Goal: Check status: Check status

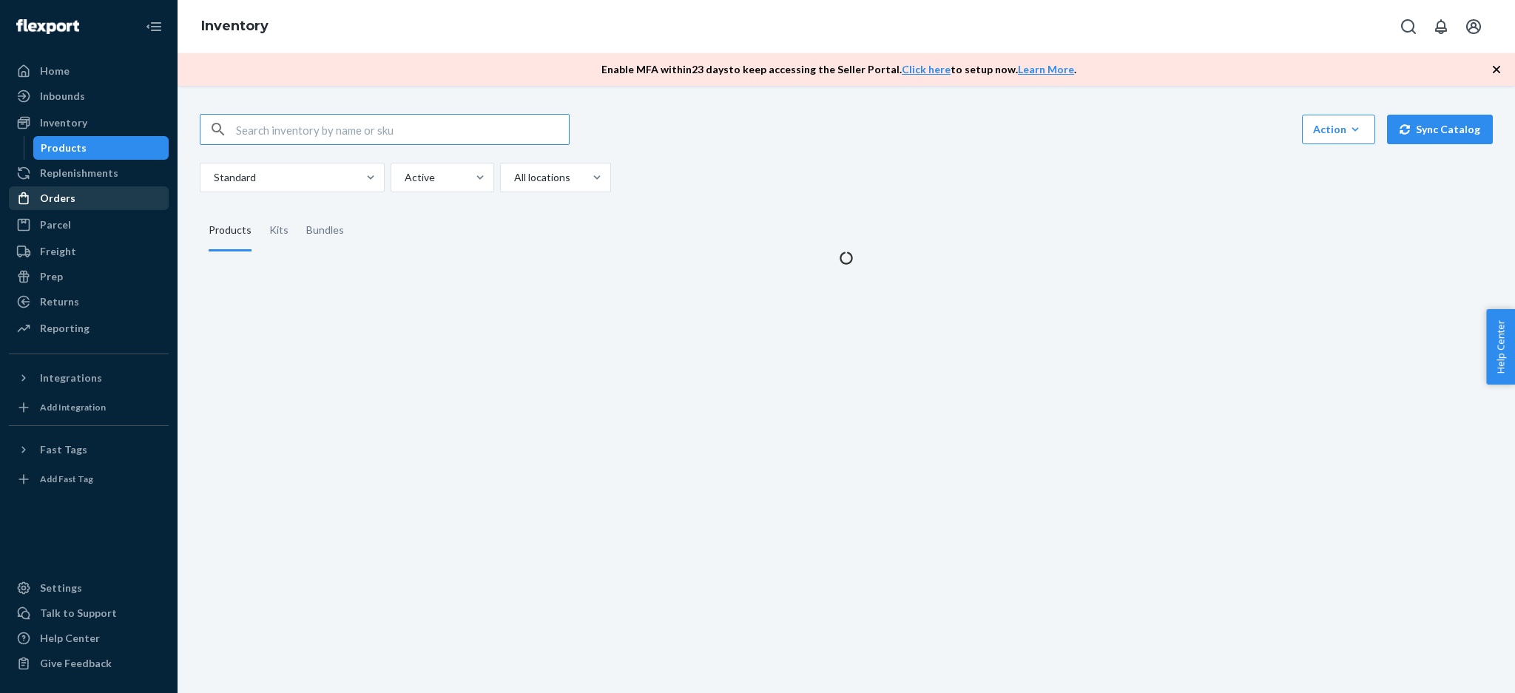
click at [106, 188] on div "Orders" at bounding box center [88, 198] width 157 height 21
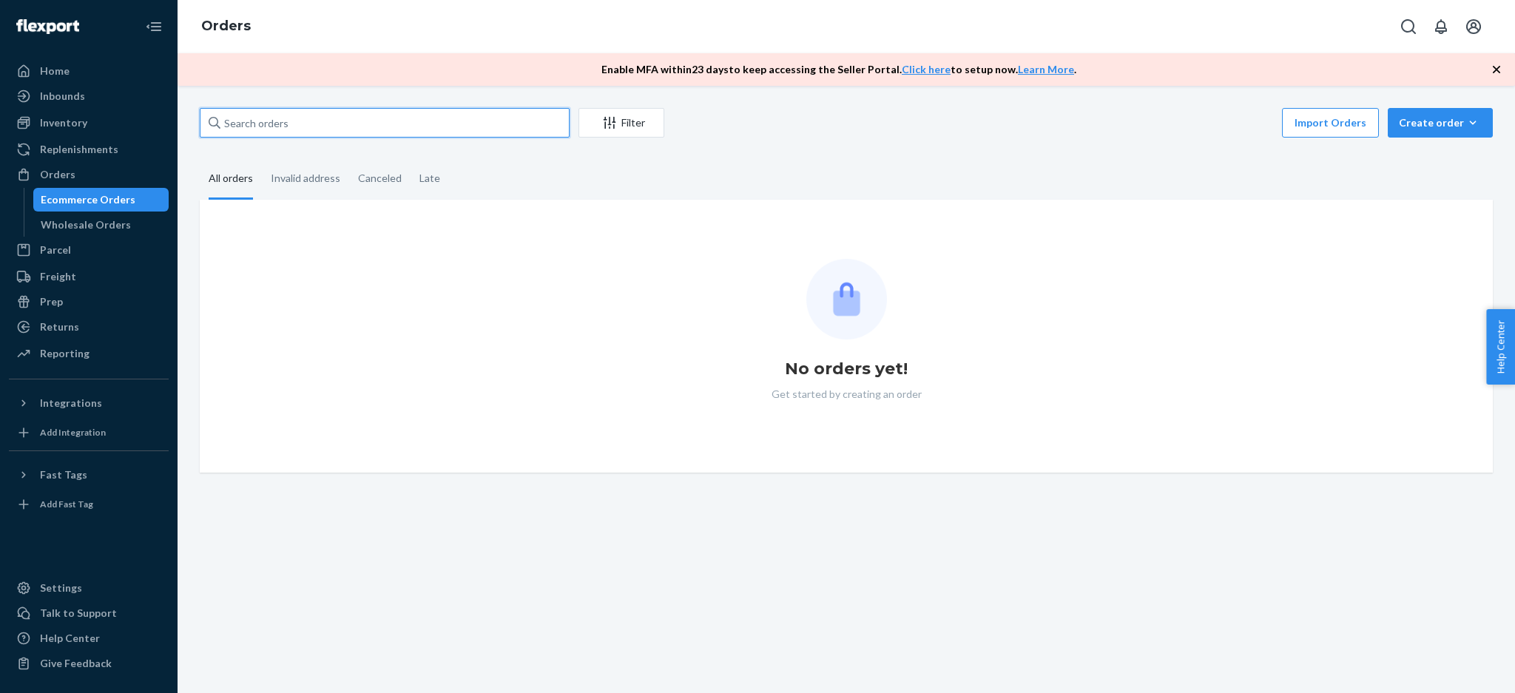
click at [304, 127] on input "text" at bounding box center [385, 123] width 370 height 30
paste input "RYGK4HCOXE"
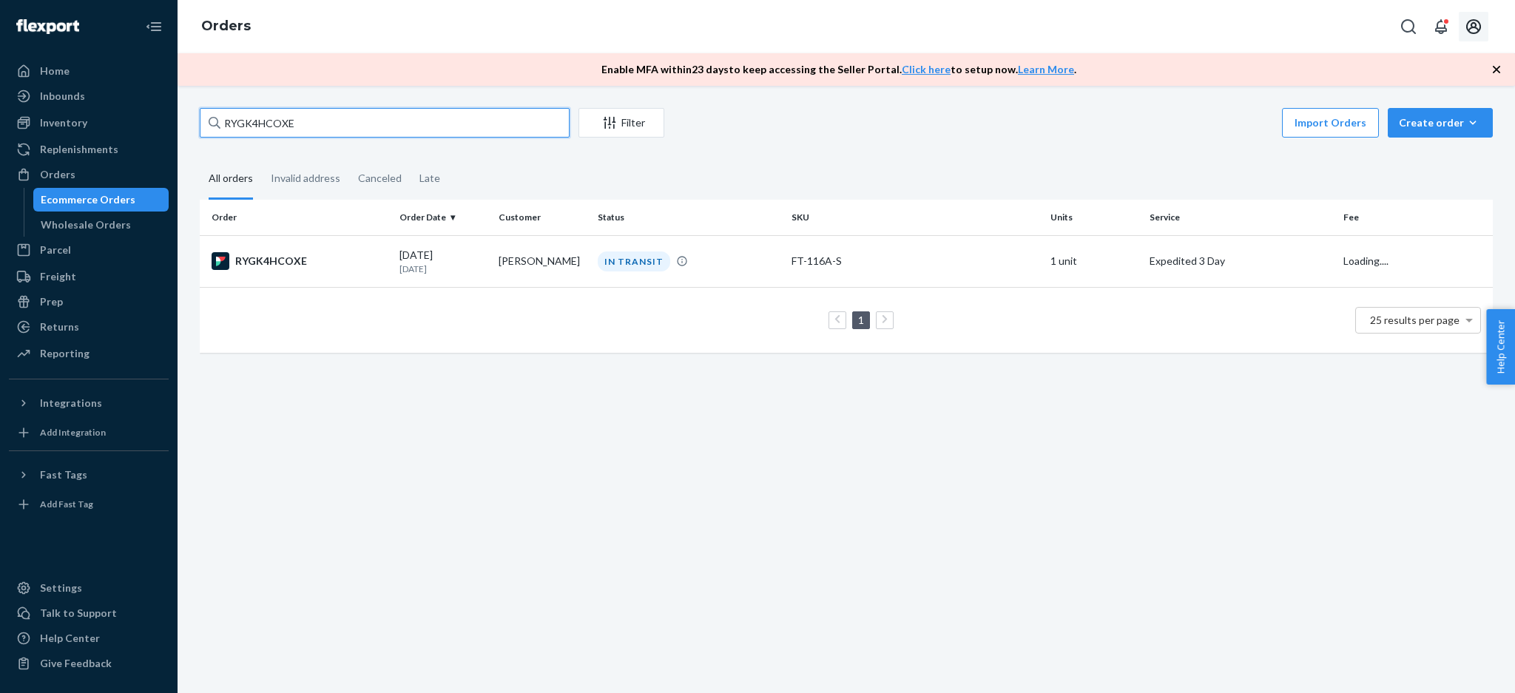
type input "RYGK4HCOXE"
click at [1475, 24] on icon "Open account menu" at bounding box center [1473, 26] width 15 height 15
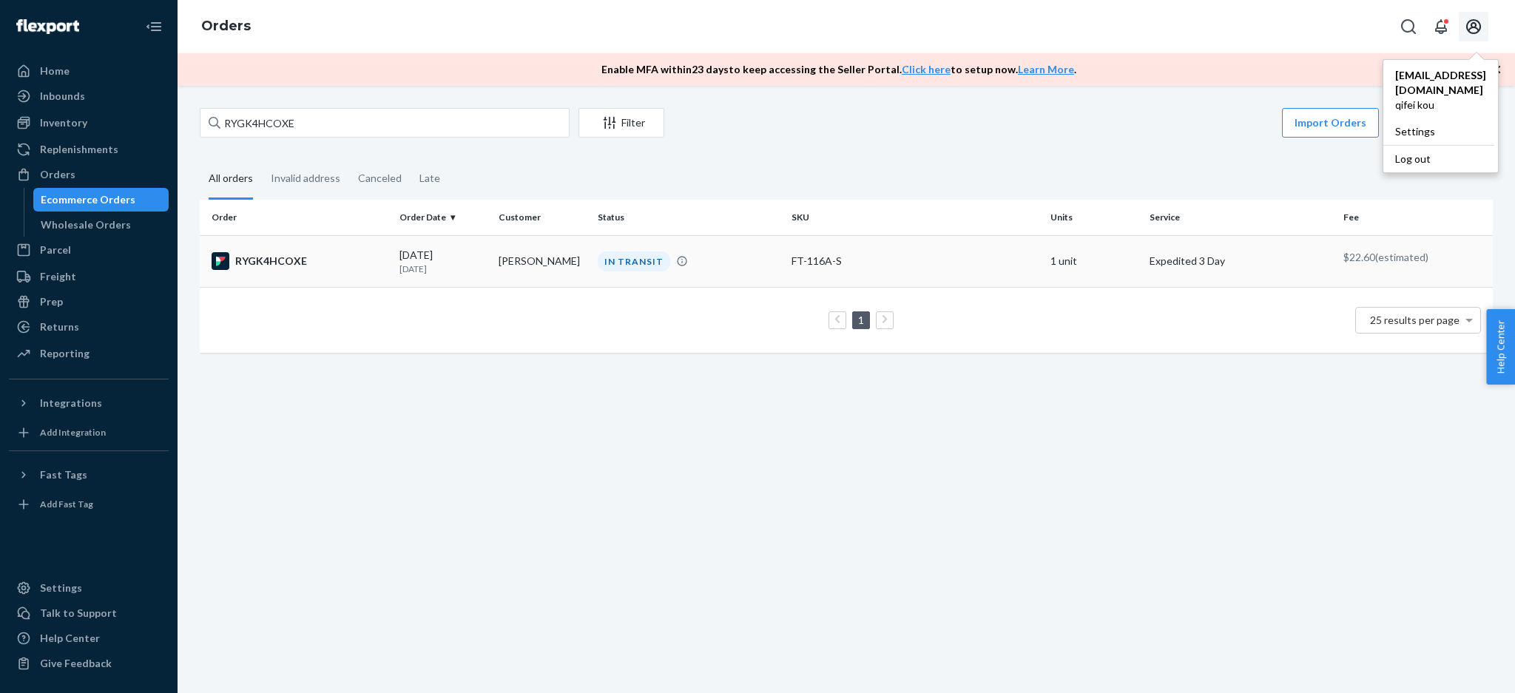
click at [990, 273] on td "FT-116A-S" at bounding box center [914, 261] width 259 height 52
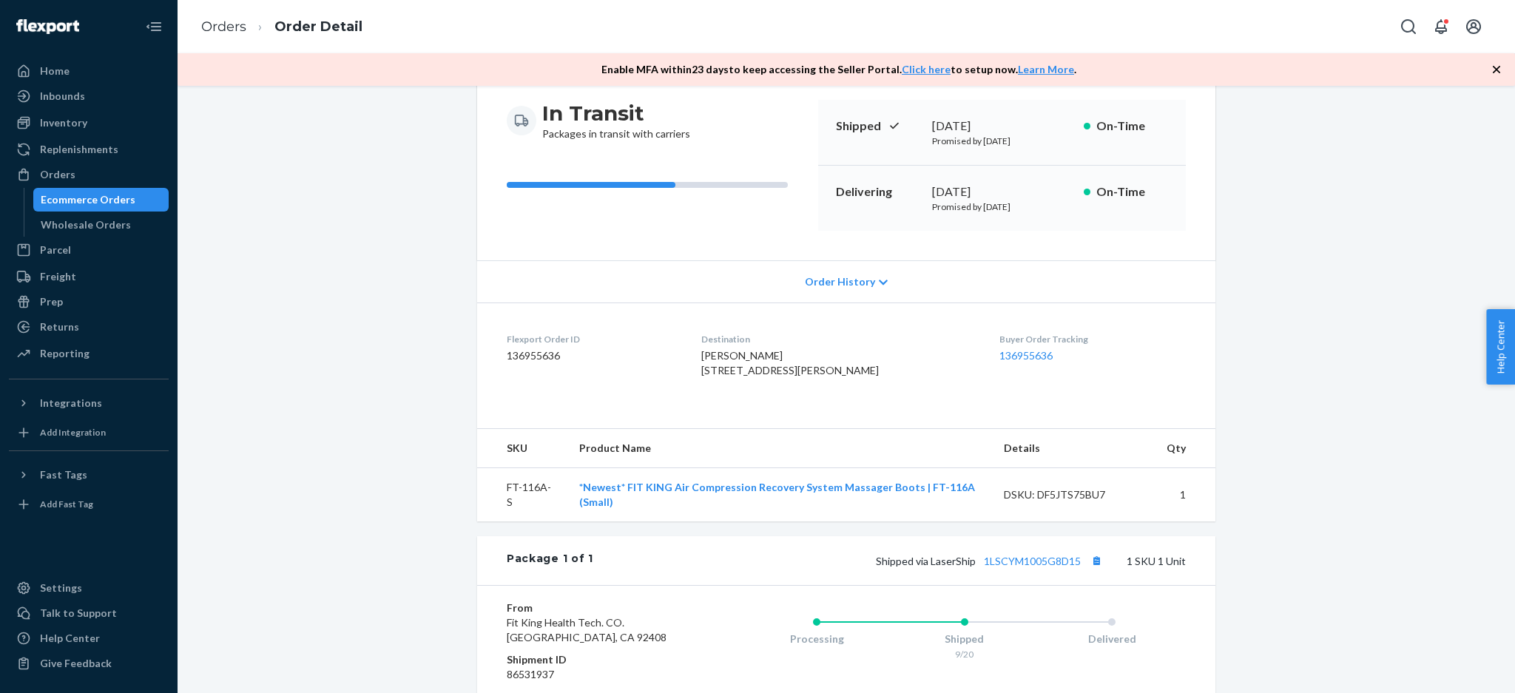
scroll to position [197, 0]
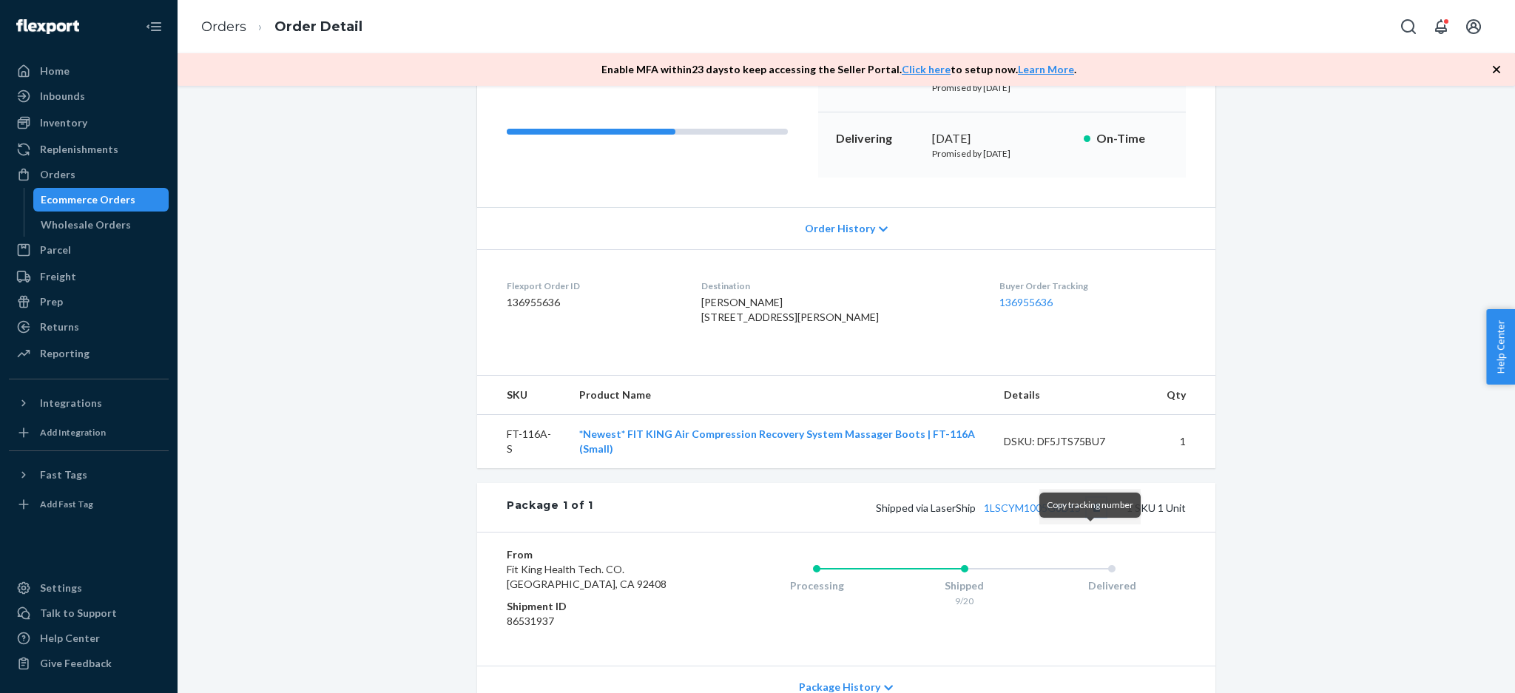
click at [1086, 517] on button "Copy tracking number" at bounding box center [1095, 507] width 19 height 19
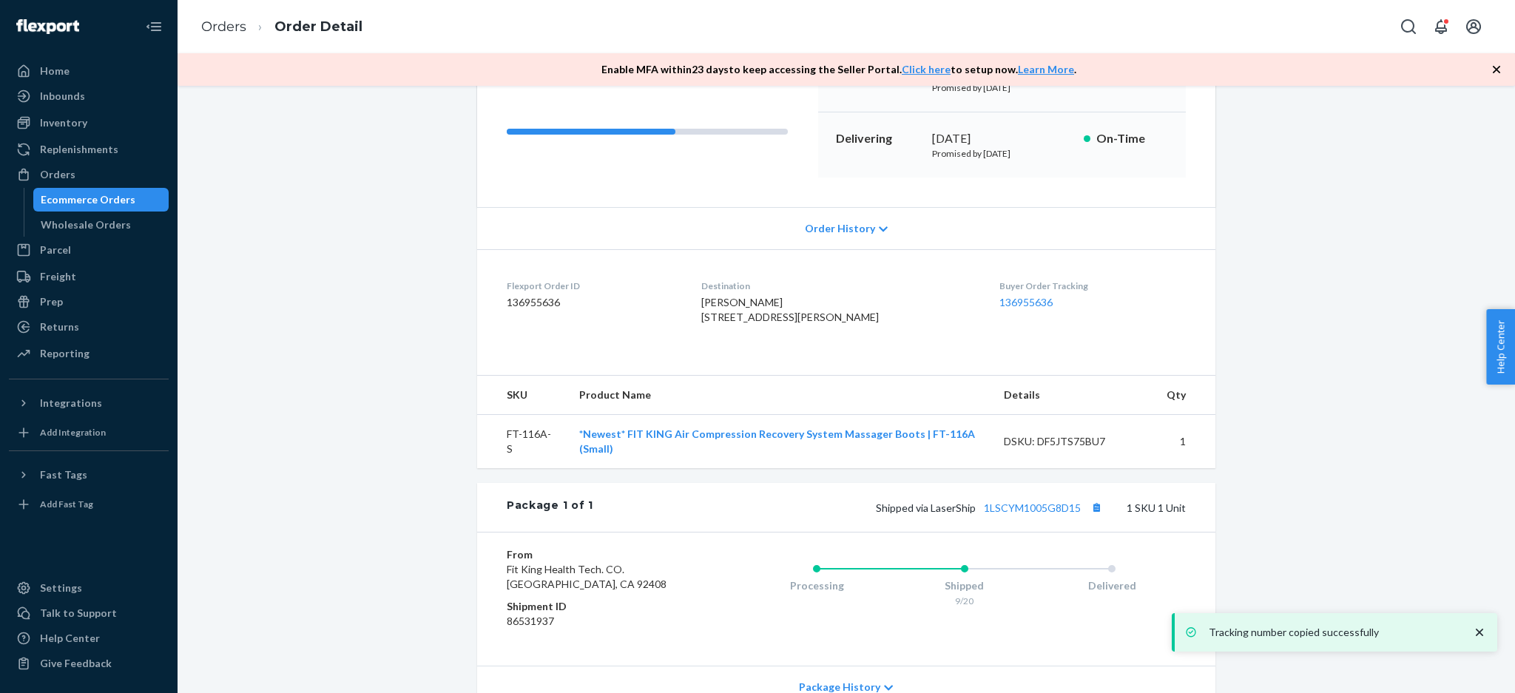
click at [106, 186] on div "Orders Ecommerce Orders Wholesale Orders" at bounding box center [89, 200] width 160 height 74
click at [112, 206] on div "Ecommerce Orders" at bounding box center [88, 199] width 95 height 15
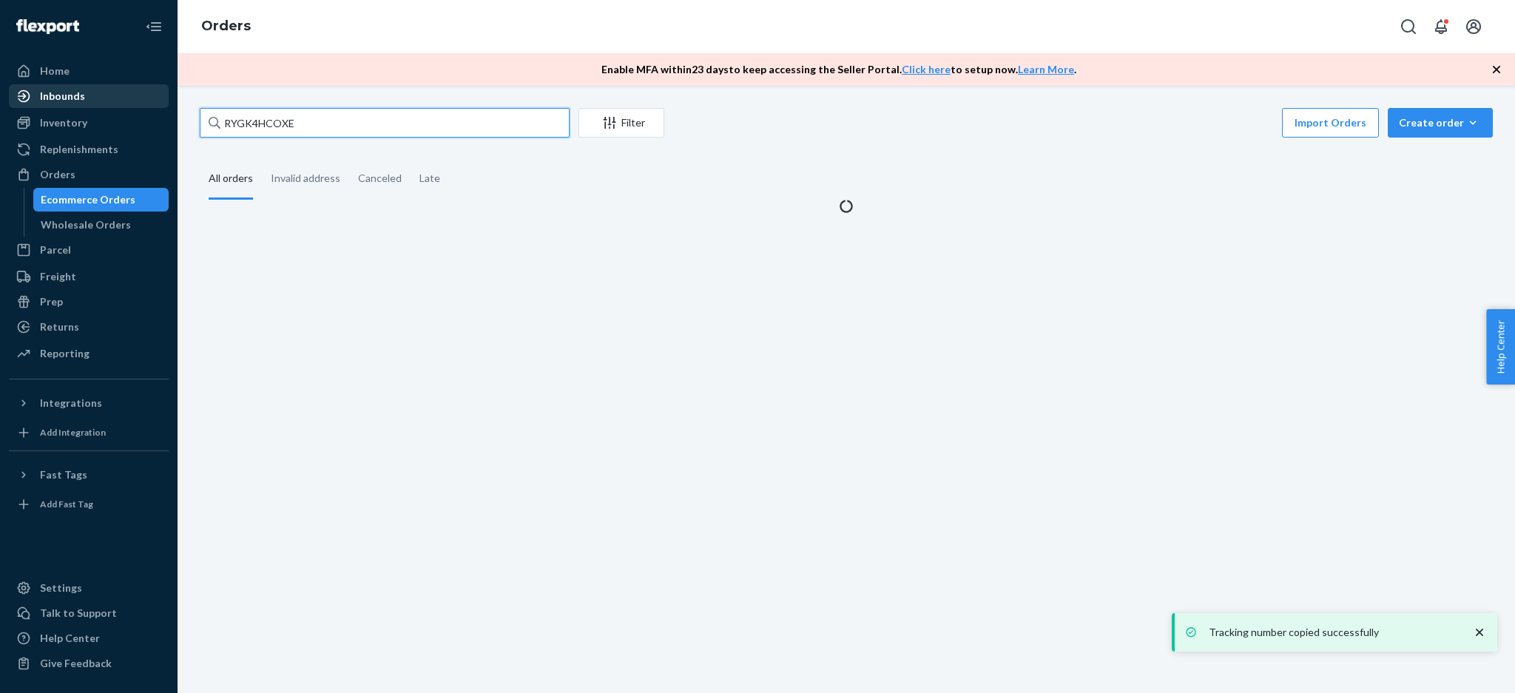
drag, startPoint x: 442, startPoint y: 127, endPoint x: 78, endPoint y: 106, distance: 364.5
click at [78, 106] on div "Home Inbounds Shipping Plans Problems Inventory Products Replenishments Orders …" at bounding box center [757, 346] width 1515 height 693
paste input "S1VM3HISL"
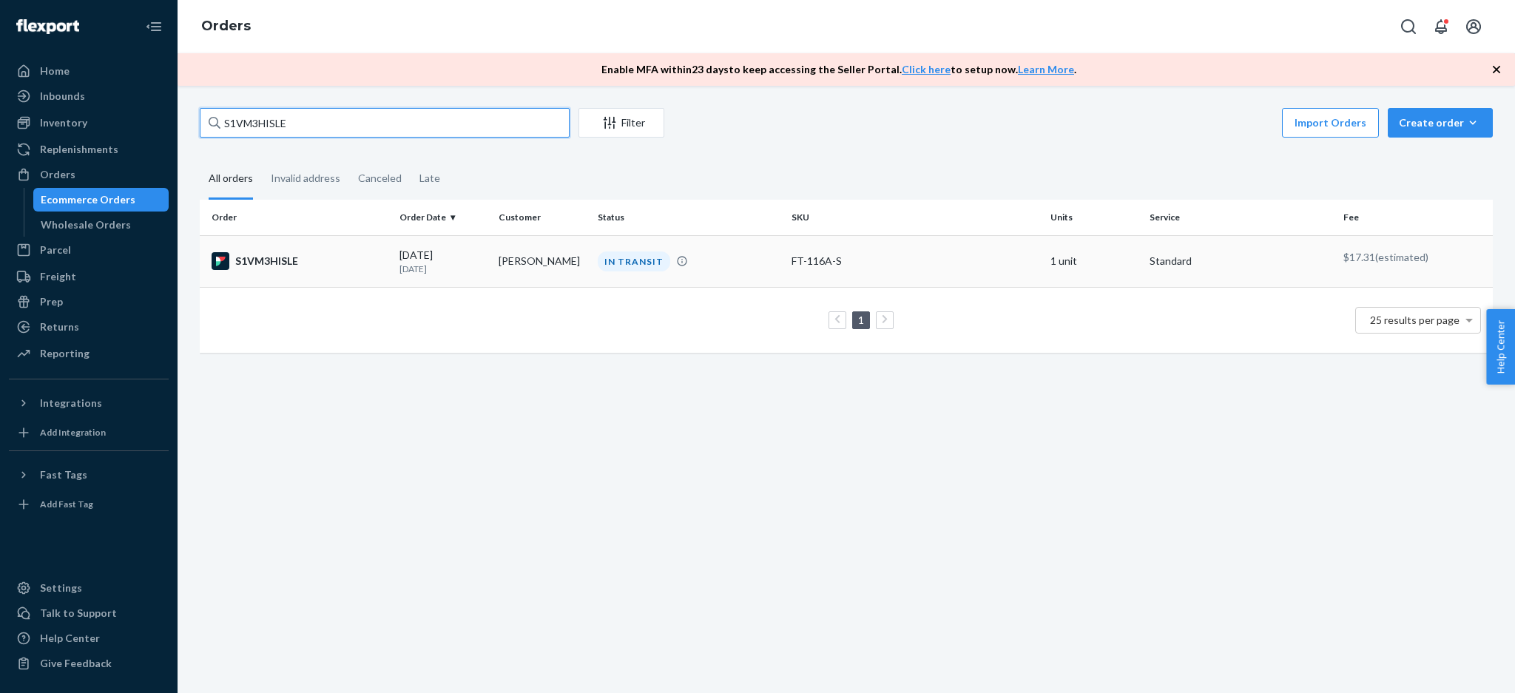
type input "S1VM3HISLE"
click at [1067, 255] on td "1 unit" at bounding box center [1093, 261] width 99 height 52
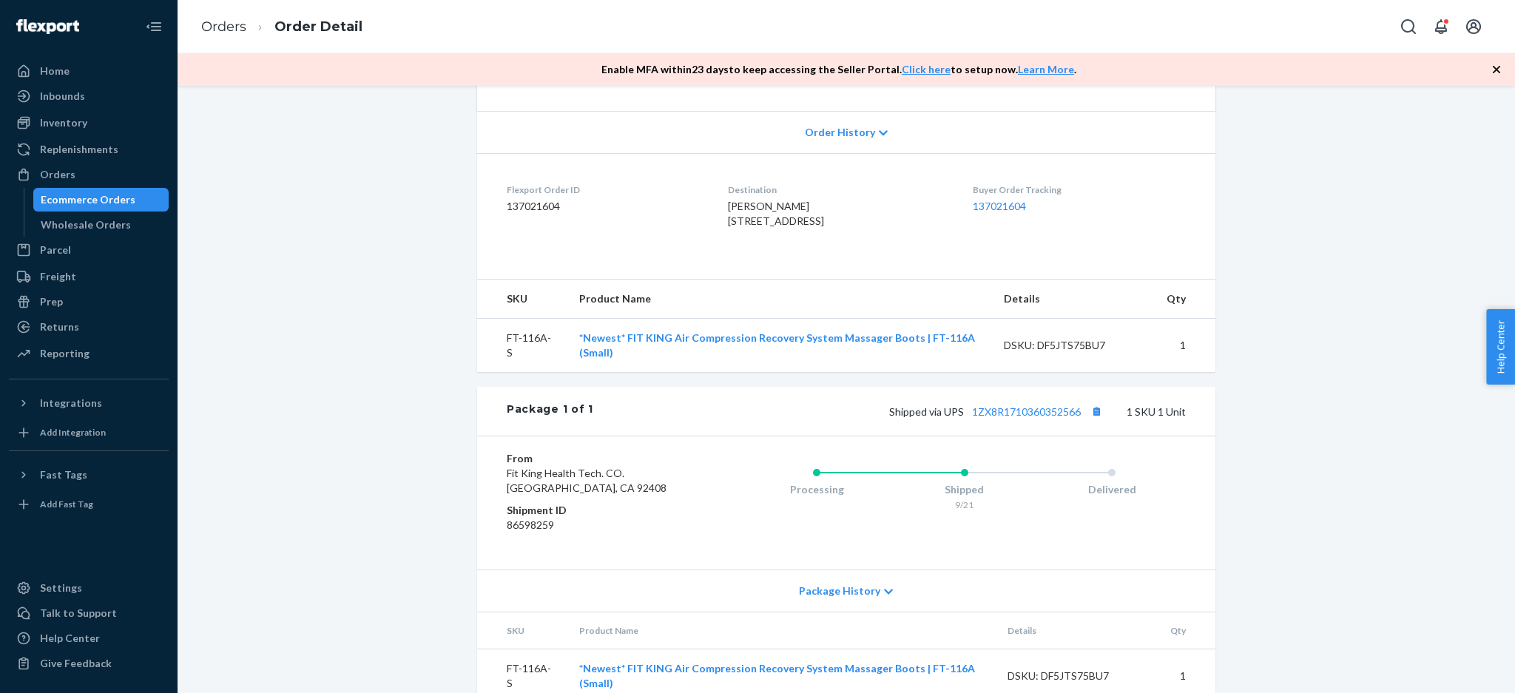
scroll to position [296, 0]
click at [1090, 418] on button "Copy tracking number" at bounding box center [1095, 408] width 19 height 19
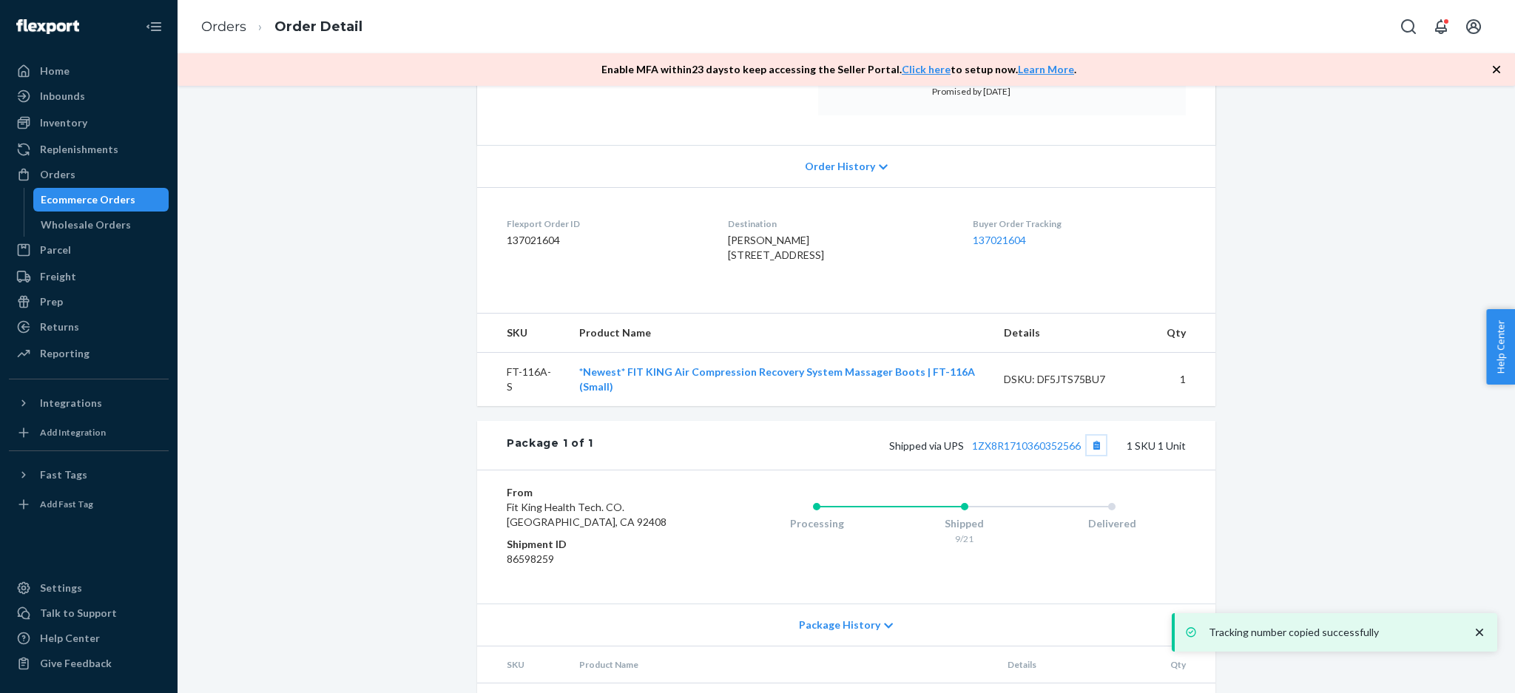
scroll to position [350, 0]
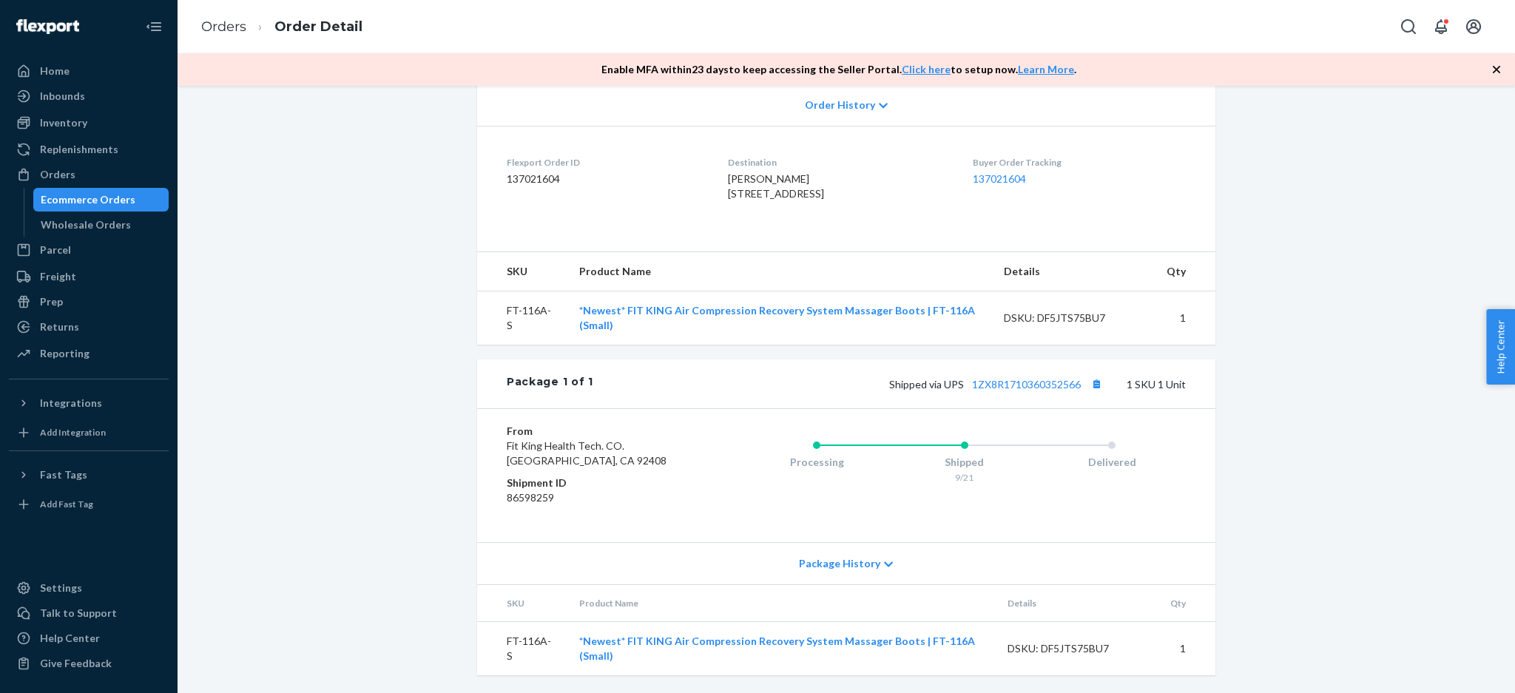
drag, startPoint x: 1344, startPoint y: 194, endPoint x: 1306, endPoint y: 245, distance: 63.3
click at [1344, 194] on div "Flexport Order # S1VM3HISLE • Standard / $17.31 View Details Create Return Dupl…" at bounding box center [846, 240] width 1315 height 905
drag, startPoint x: 118, startPoint y: 119, endPoint x: 250, endPoint y: 93, distance: 134.2
click at [118, 120] on div "Inventory" at bounding box center [88, 122] width 157 height 21
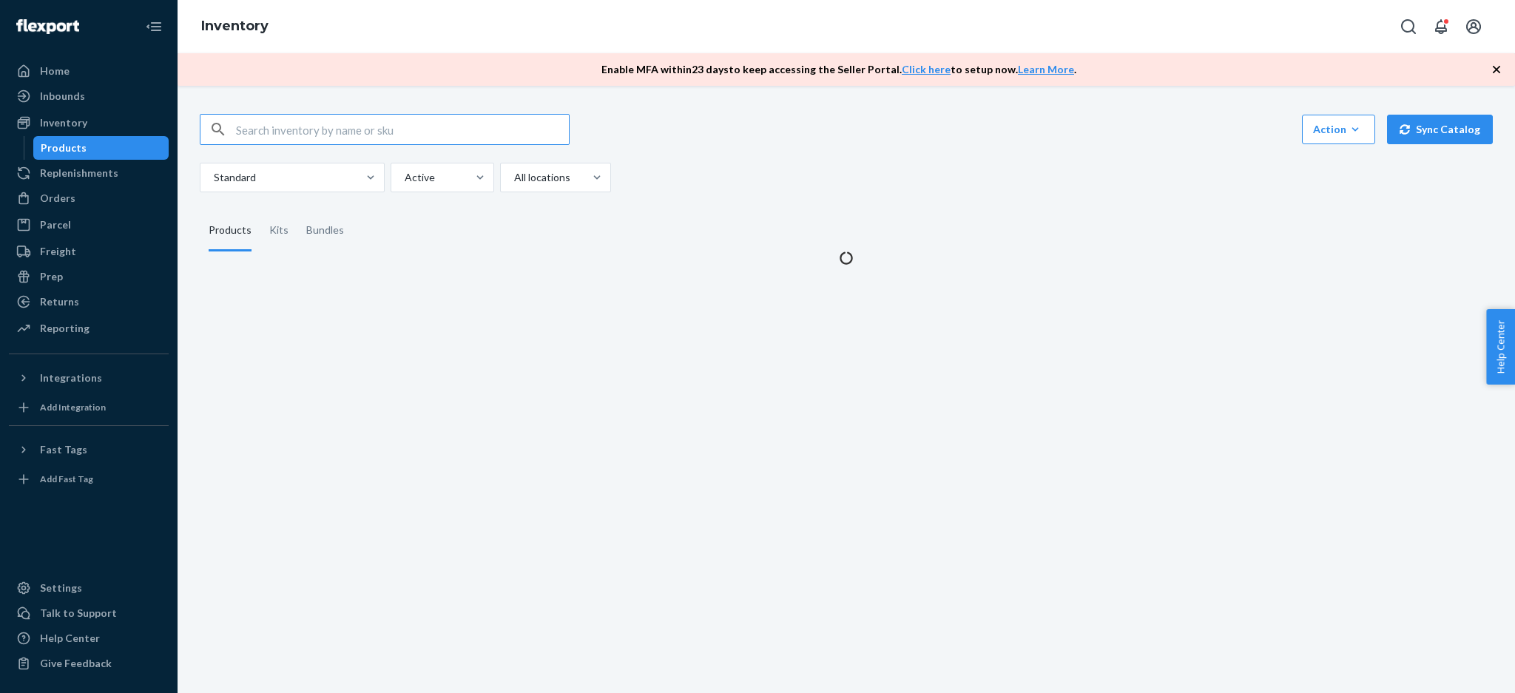
click at [368, 122] on input "text" at bounding box center [402, 130] width 333 height 30
type input "116"
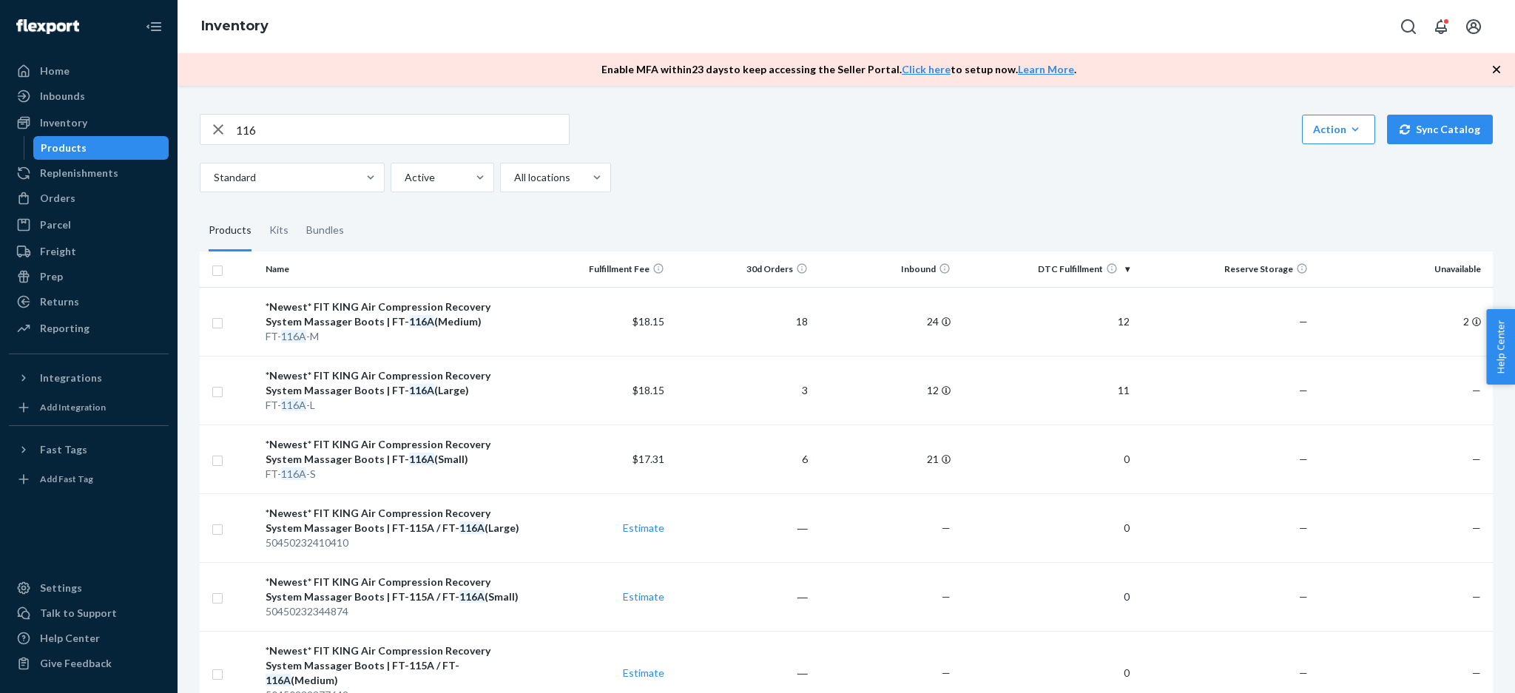
click at [87, 136] on li "Products" at bounding box center [101, 148] width 136 height 24
drag, startPoint x: 193, startPoint y: 121, endPoint x: 226, endPoint y: 128, distance: 33.9
click at [194, 121] on div "116 Action Create product Create kit or bundle Bulk create products Bulk update…" at bounding box center [846, 529] width 1315 height 866
click at [225, 130] on icon "button" at bounding box center [218, 130] width 18 height 30
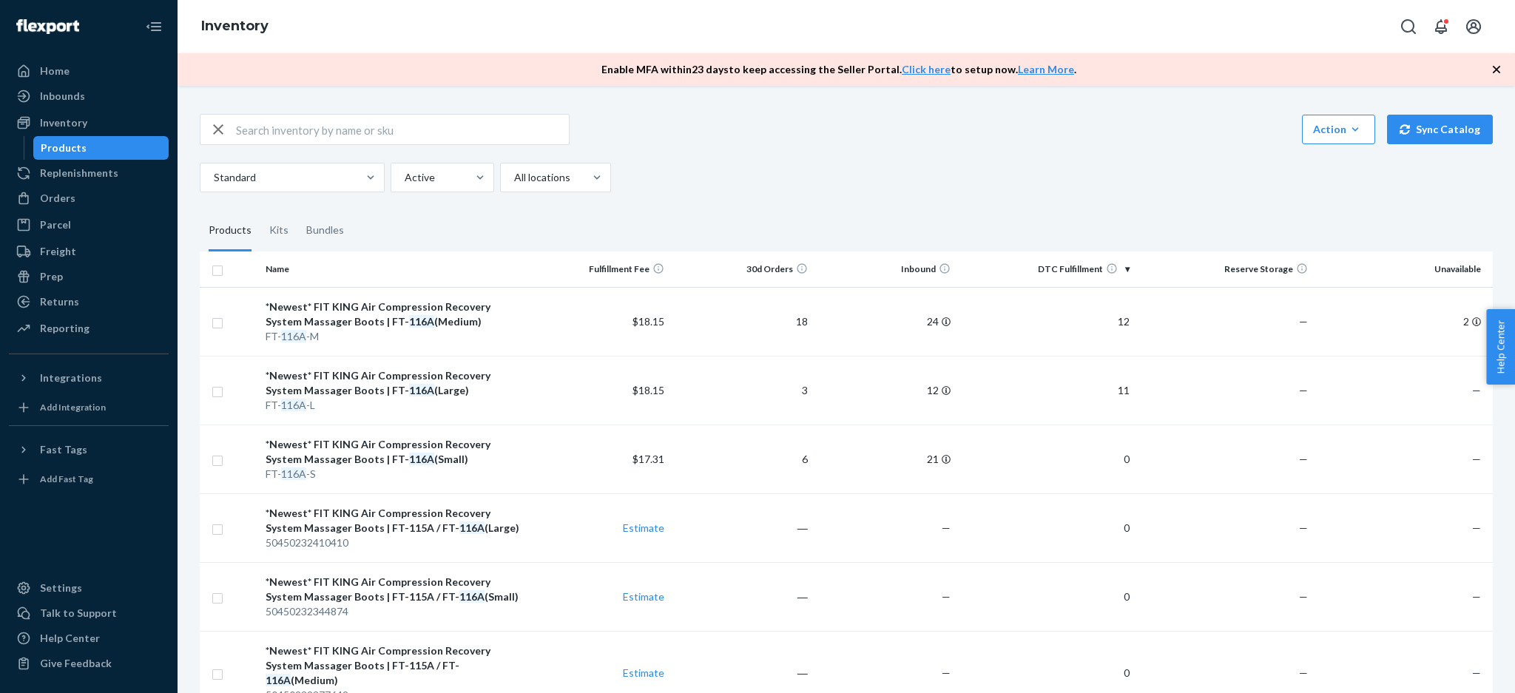
click at [225, 130] on div at bounding box center [384, 130] width 368 height 30
click at [67, 201] on div "Orders" at bounding box center [57, 198] width 35 height 15
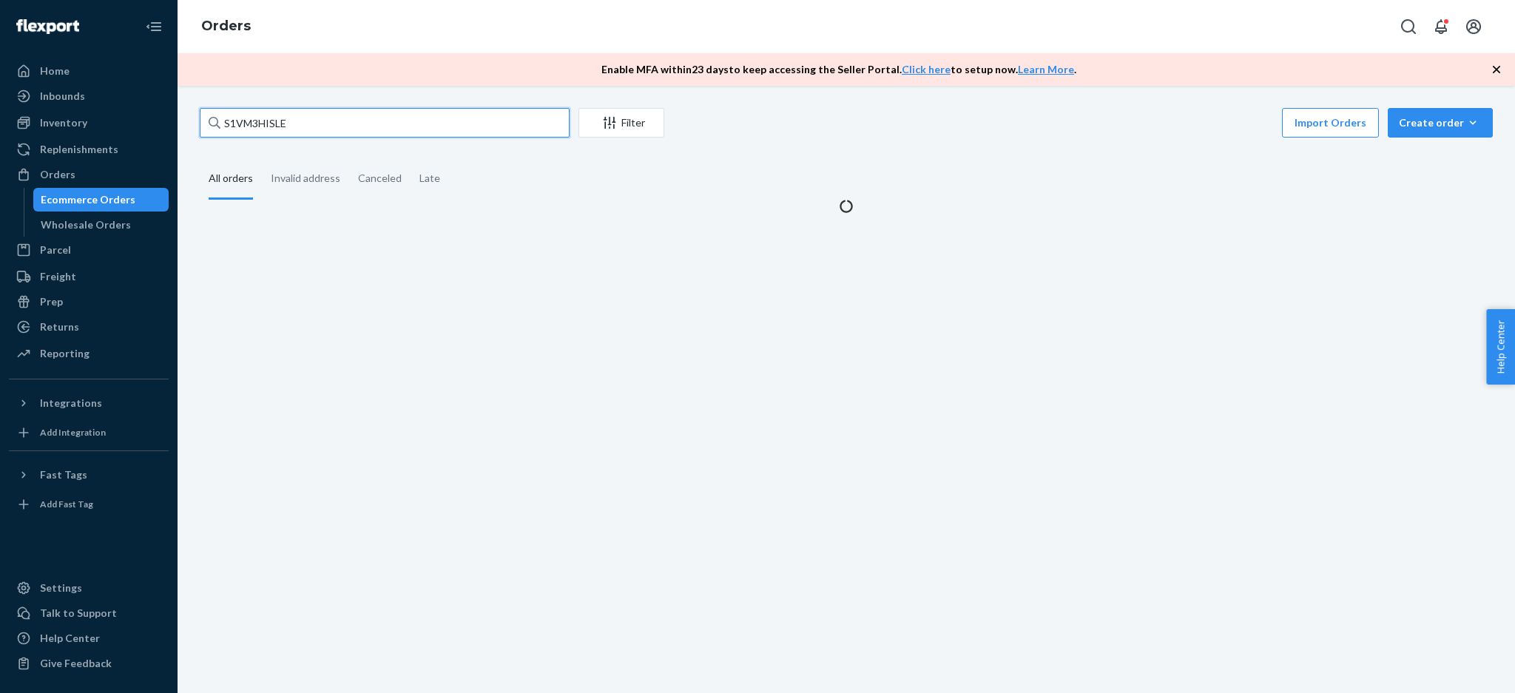
click at [271, 132] on input "S1VM3HISLE" at bounding box center [385, 123] width 370 height 30
drag, startPoint x: 322, startPoint y: 121, endPoint x: 160, endPoint y: 110, distance: 162.3
click at [160, 110] on div "Home Inbounds Shipping Plans Problems Inventory Products Replenishments Orders …" at bounding box center [757, 346] width 1515 height 693
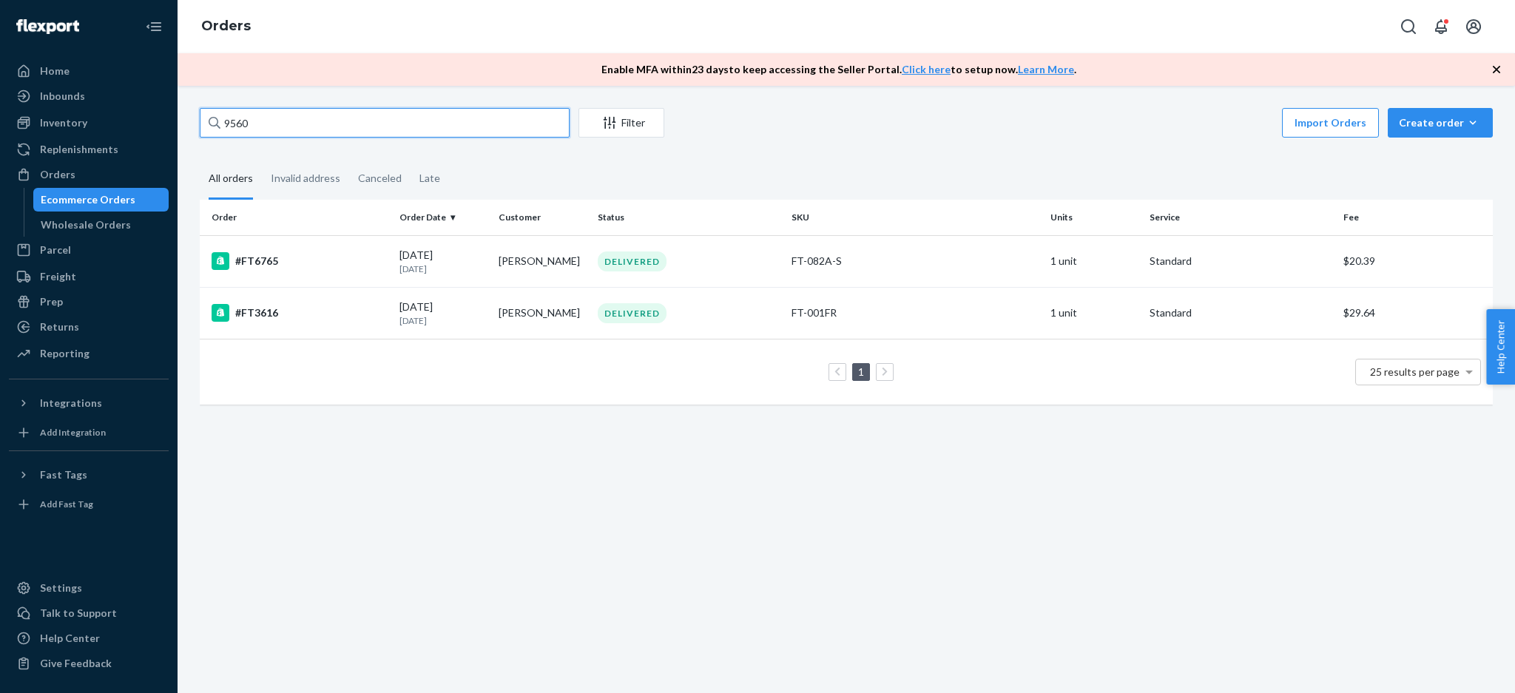
click at [225, 126] on input "9560" at bounding box center [385, 123] width 370 height 30
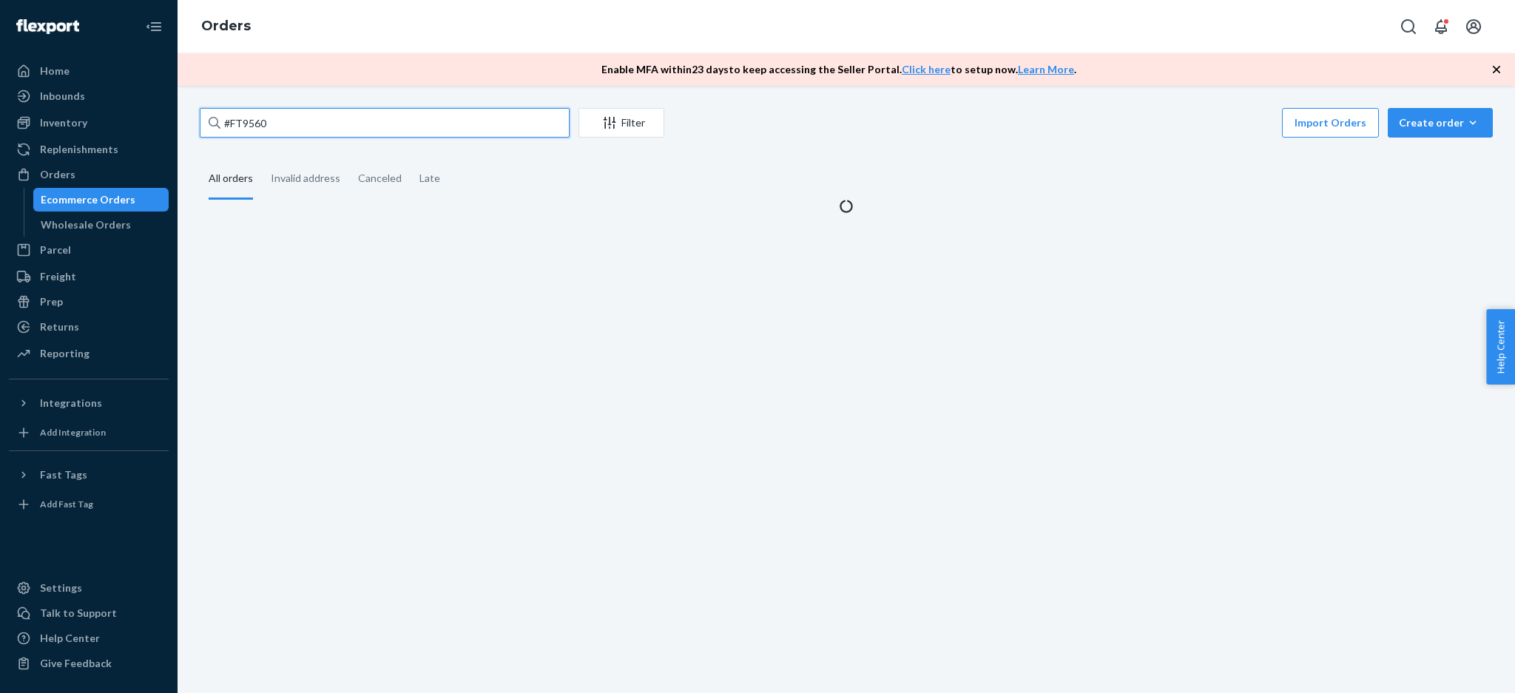
click at [287, 118] on input "#FT9560" at bounding box center [385, 123] width 370 height 30
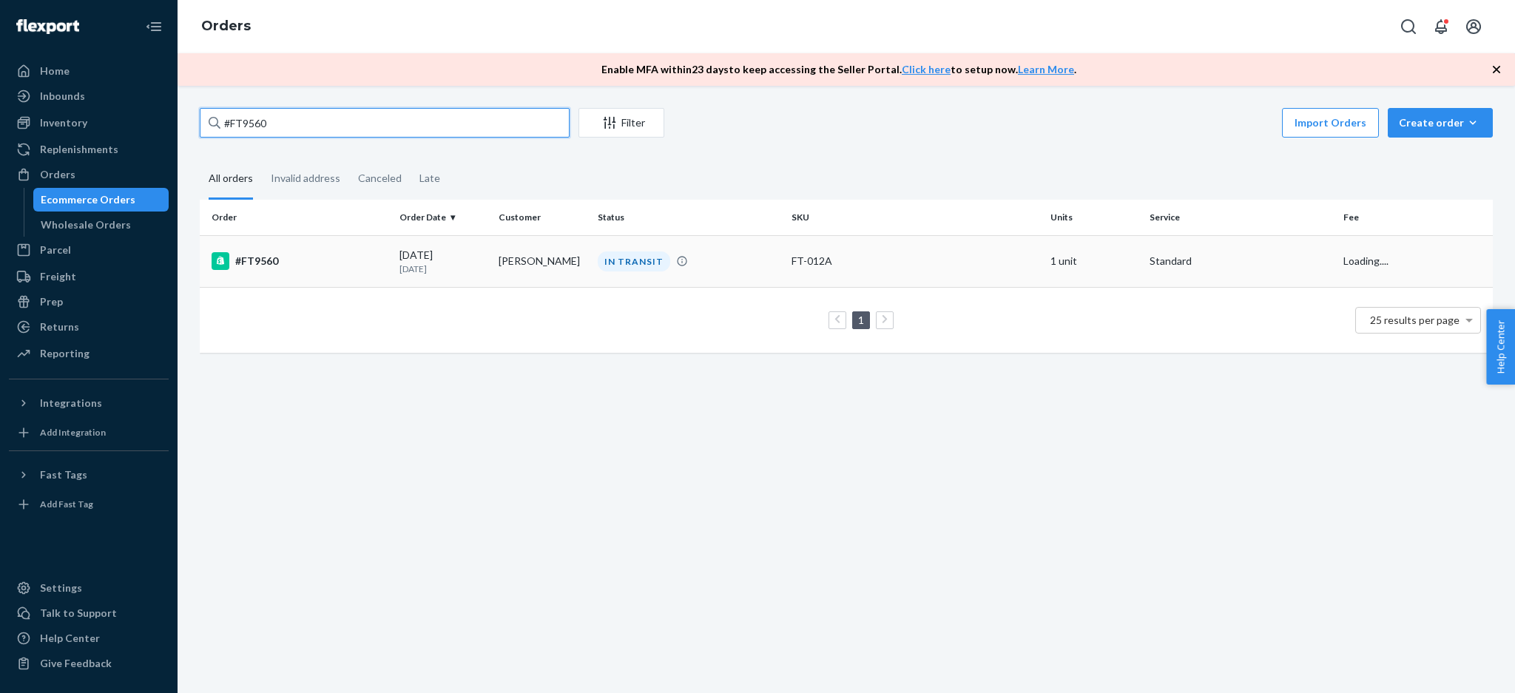
type input "#FT9560"
click at [350, 280] on td "#FT9560" at bounding box center [297, 261] width 194 height 52
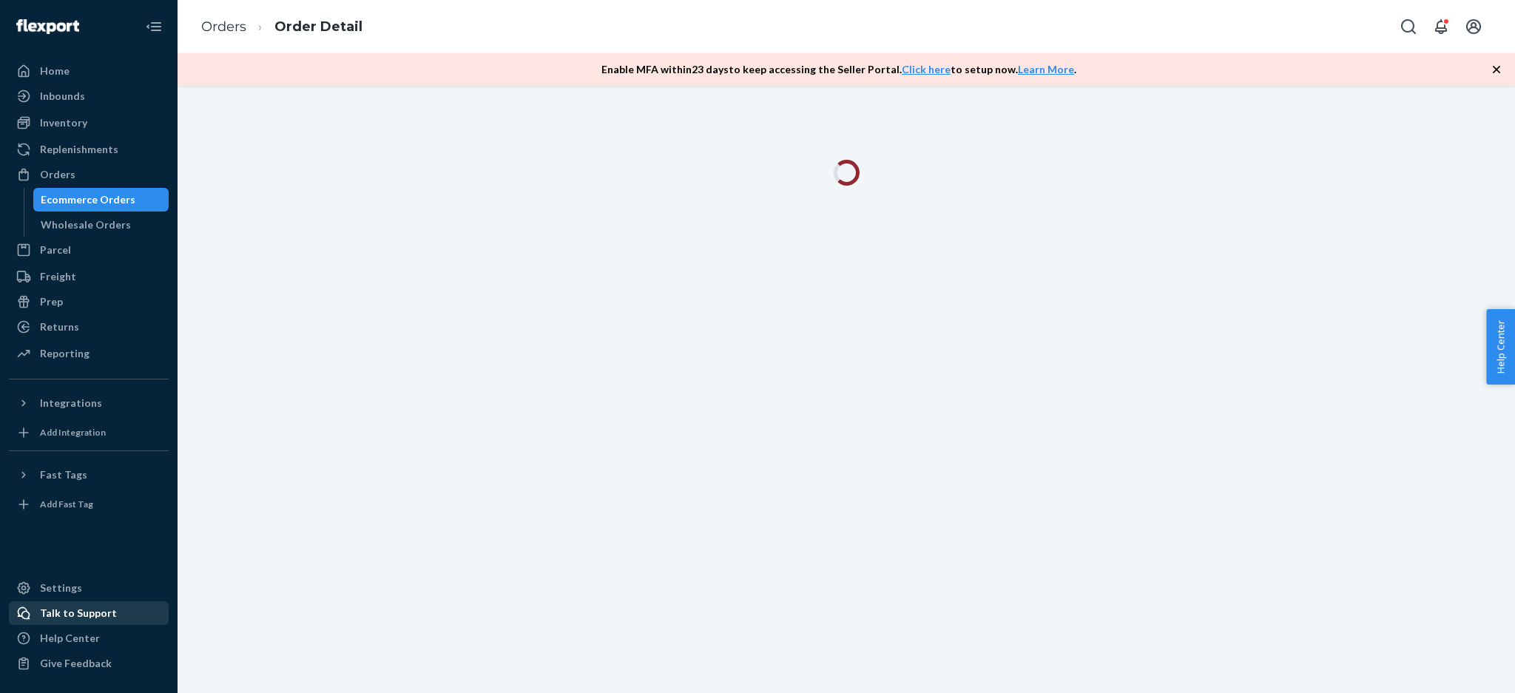
click at [102, 611] on div "Talk to Support" at bounding box center [78, 613] width 77 height 15
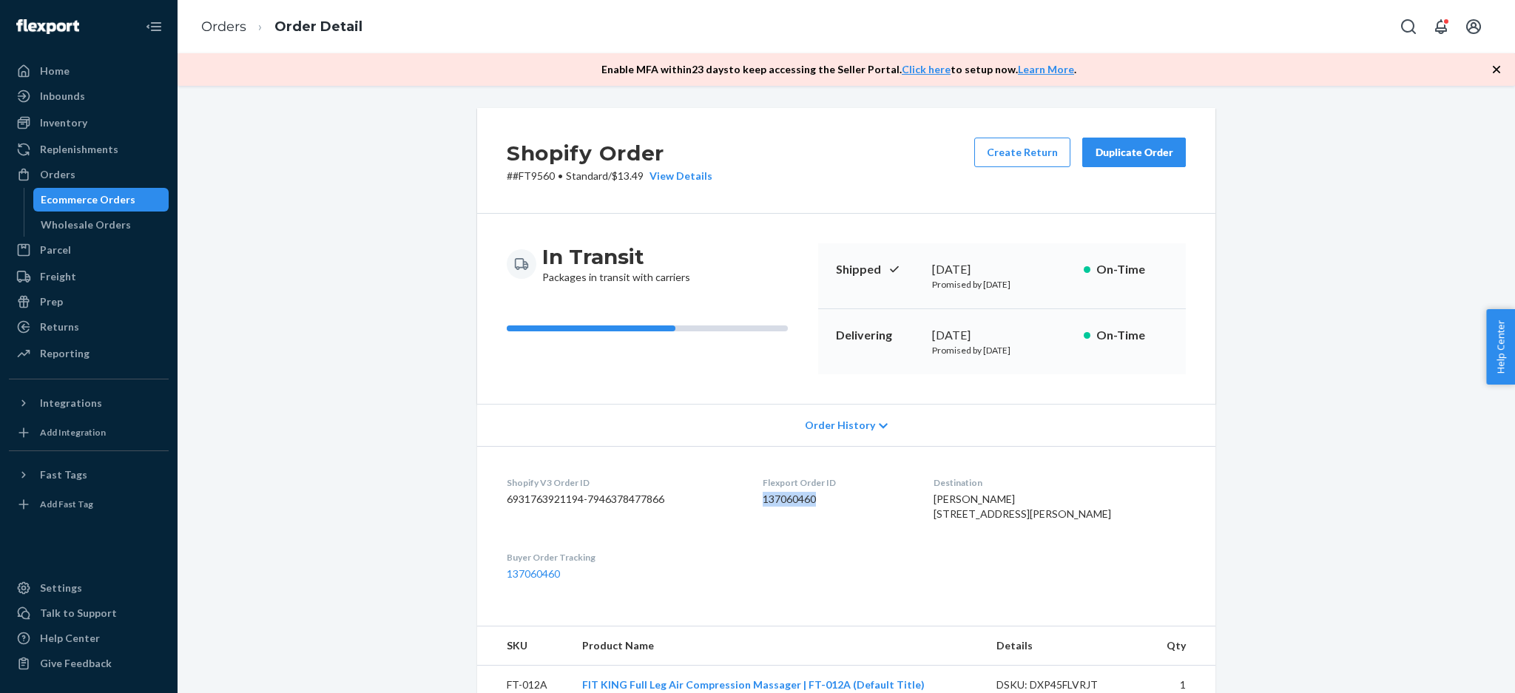
drag, startPoint x: 836, startPoint y: 504, endPoint x: 762, endPoint y: 508, distance: 74.8
click at [762, 508] on div "Flexport Order ID 137060460" at bounding box center [836, 501] width 148 height 51
copy dd "137060460"
click at [88, 202] on div "Ecommerce Orders" at bounding box center [88, 199] width 95 height 15
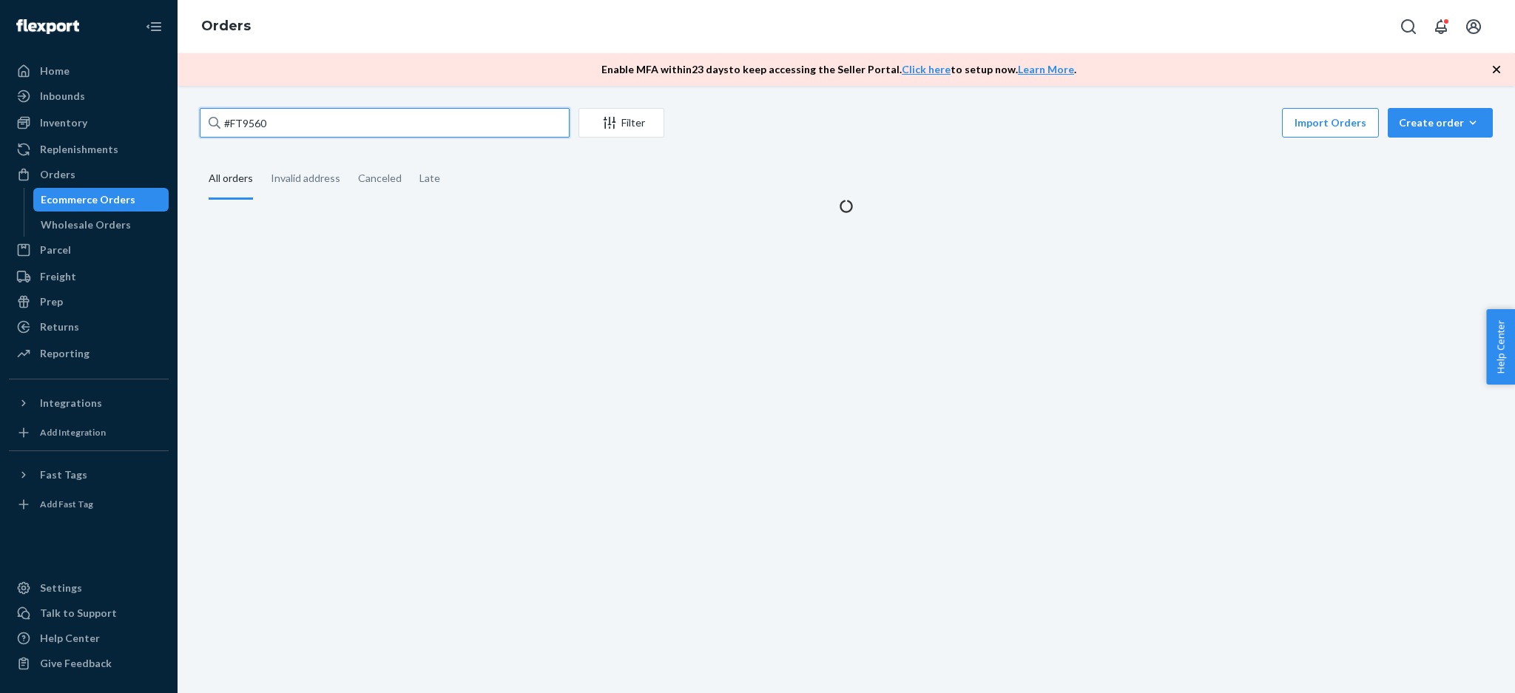
drag, startPoint x: 314, startPoint y: 119, endPoint x: 179, endPoint y: 118, distance: 135.3
click at [185, 119] on div "#FT9560 Filter Import Orders Create order Ecommerce order Removal order All ord…" at bounding box center [845, 389] width 1337 height 607
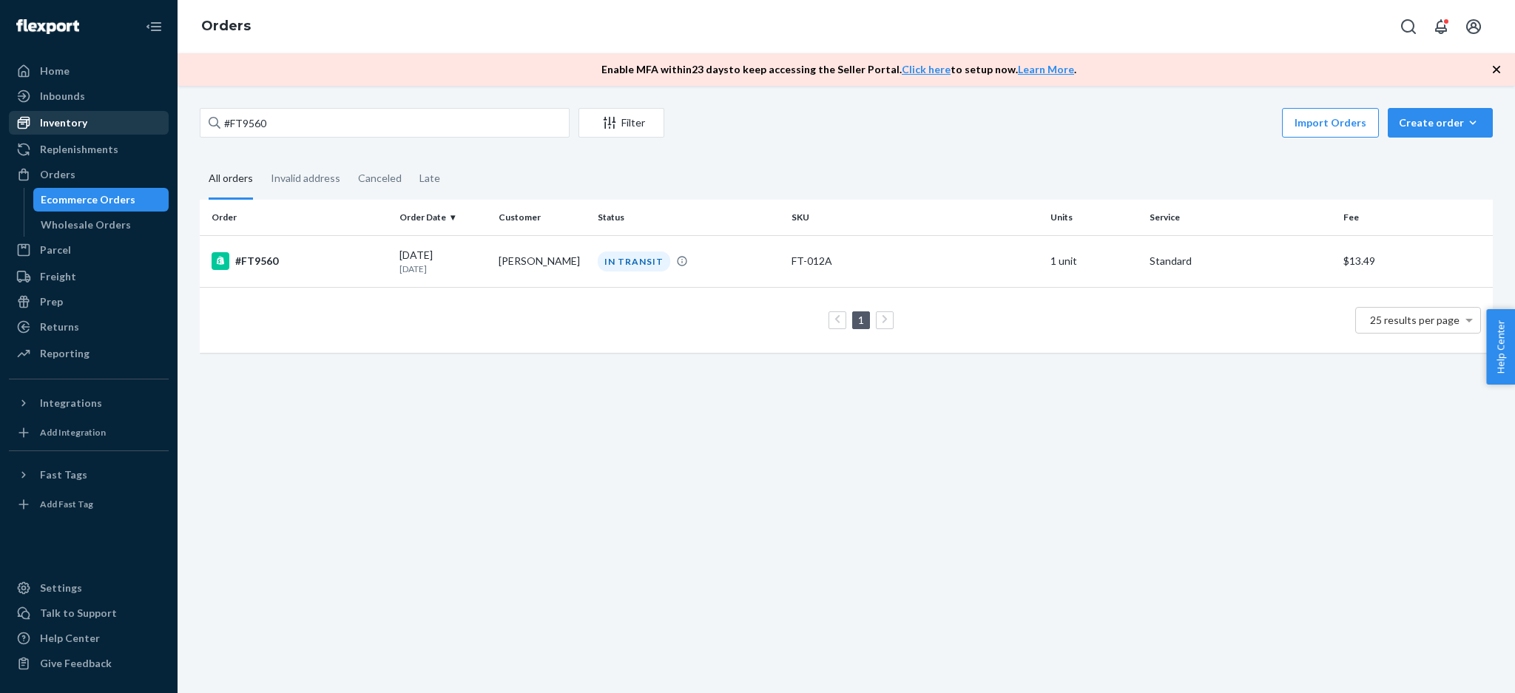
click at [123, 131] on div "Inventory" at bounding box center [88, 122] width 157 height 21
